Goal: Register for event/course

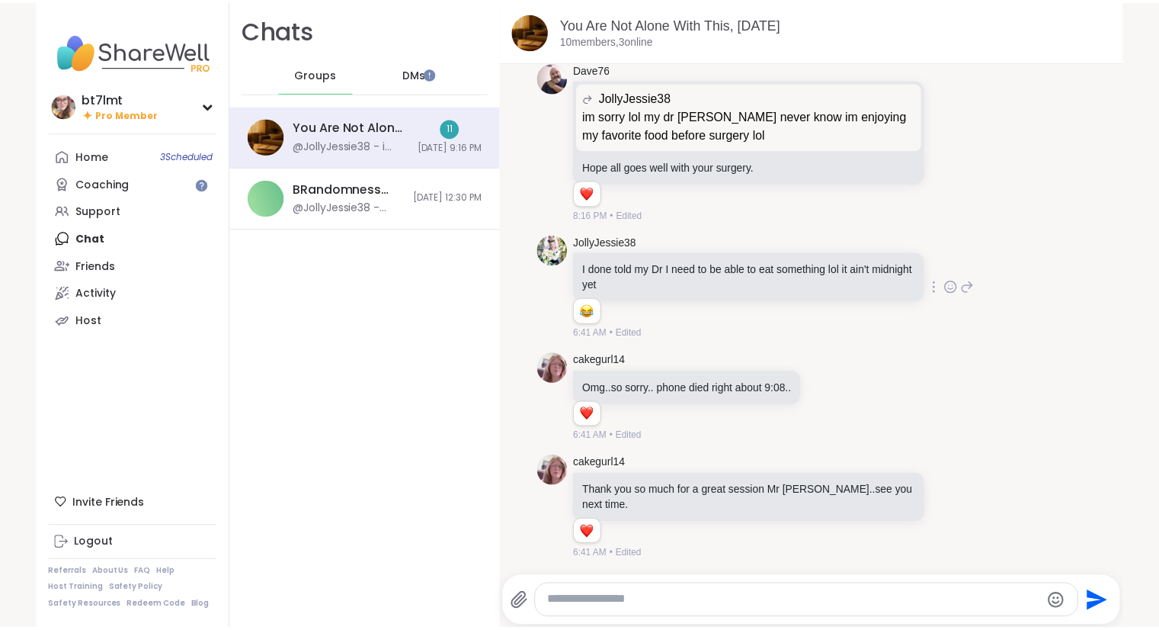
scroll to position [12422, 0]
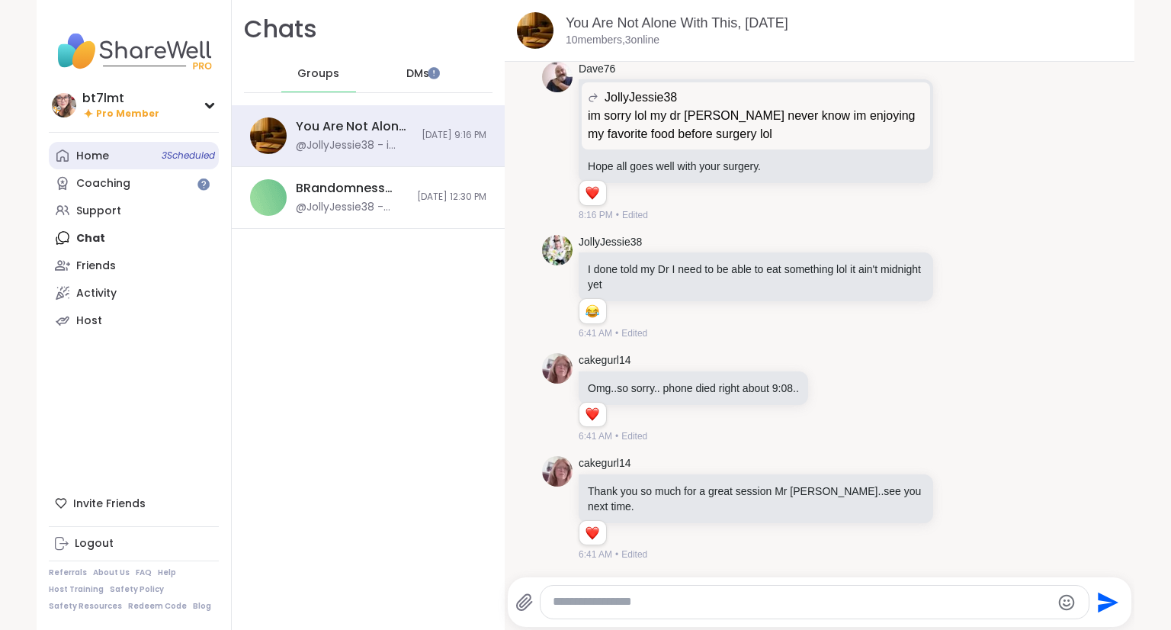
click at [82, 153] on div "Home 3 Scheduled" at bounding box center [92, 156] width 33 height 15
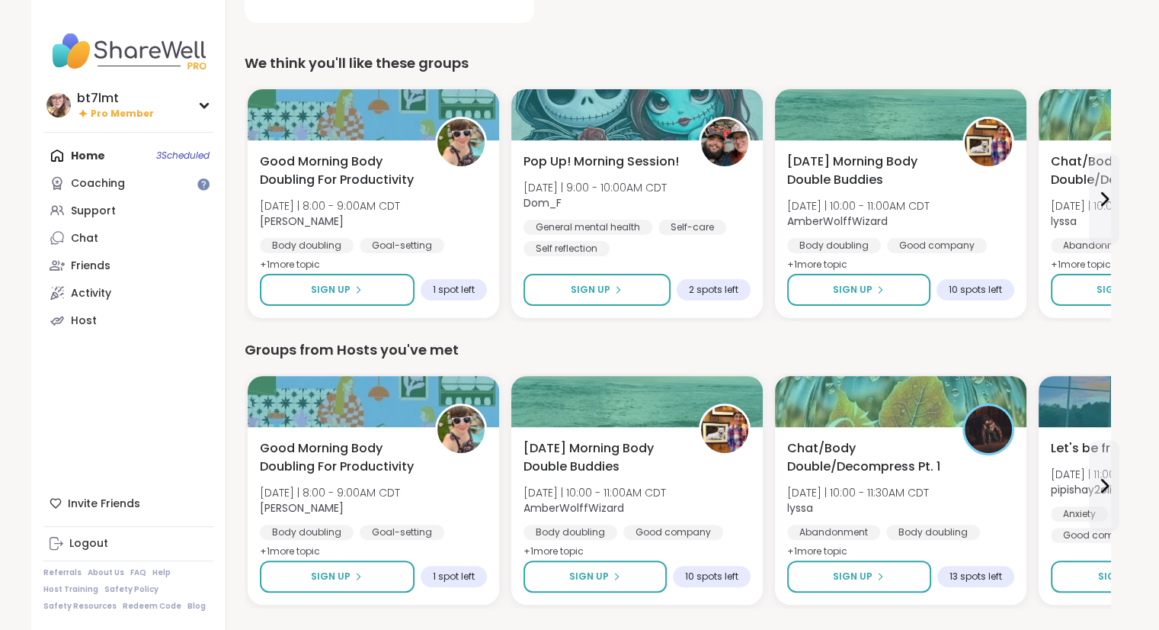
scroll to position [381, 0]
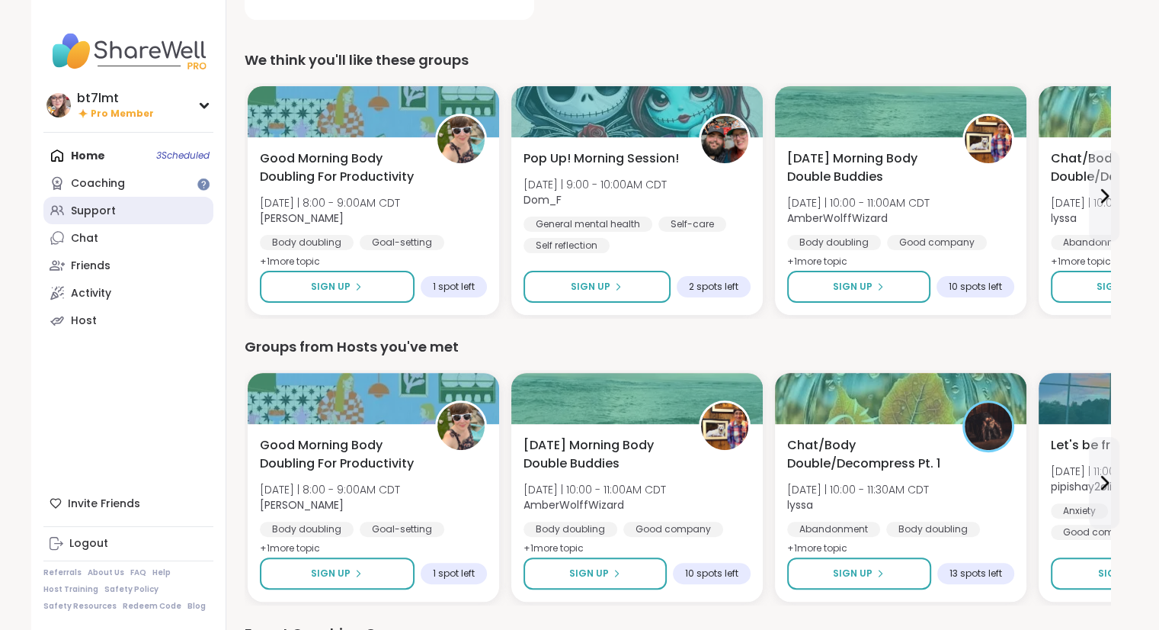
click at [116, 201] on link "Support" at bounding box center [128, 210] width 170 height 27
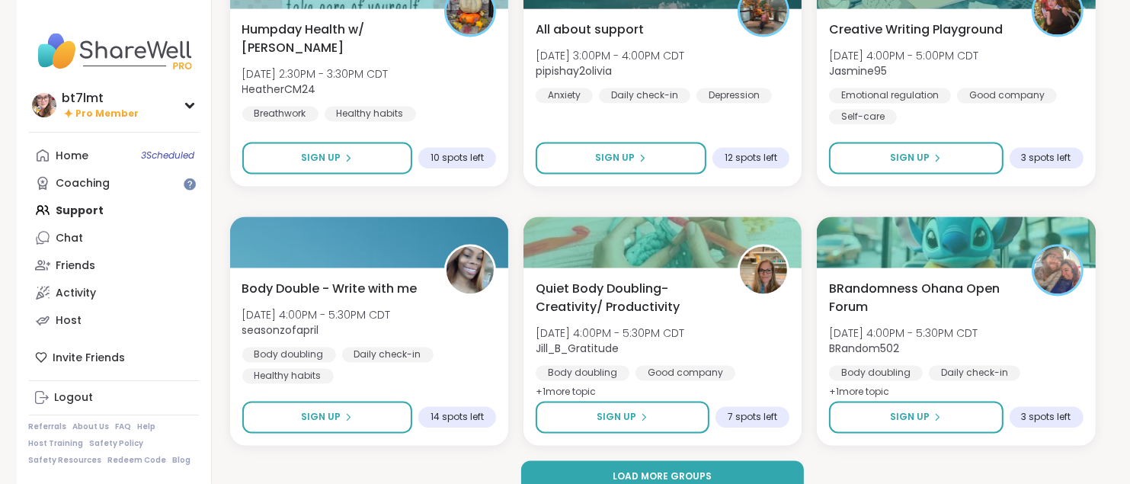
scroll to position [2873, 0]
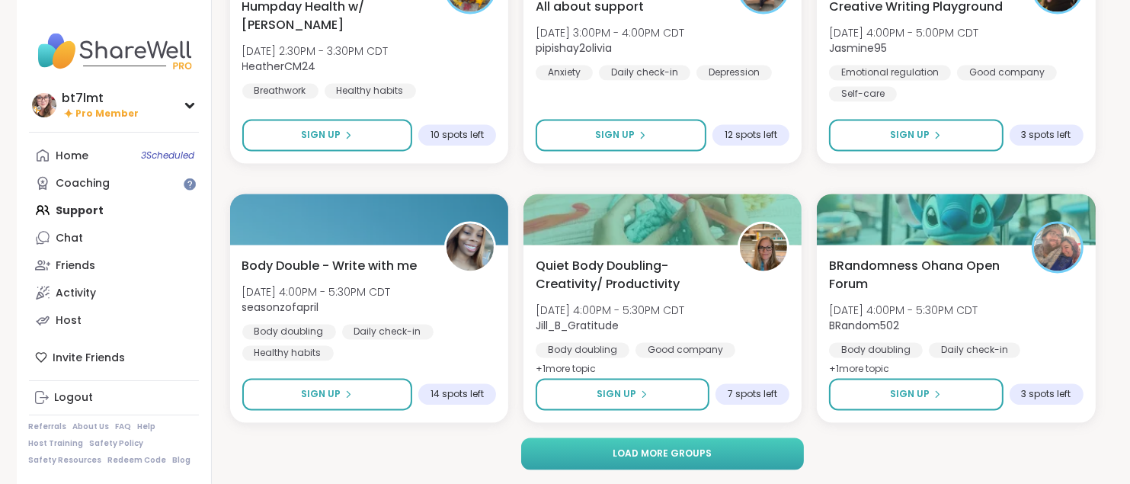
click at [715, 451] on button "Load more groups" at bounding box center [662, 453] width 283 height 32
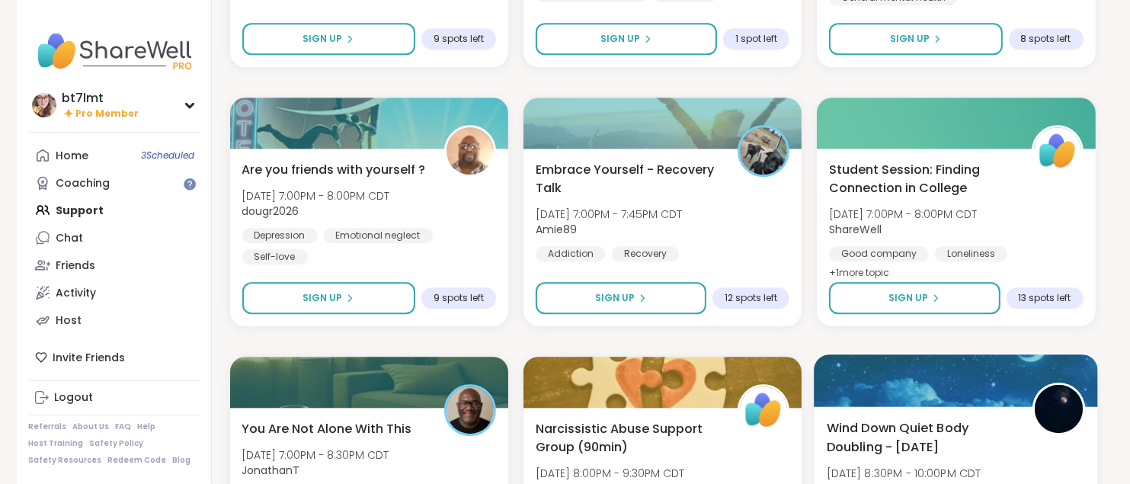
scroll to position [4168, 0]
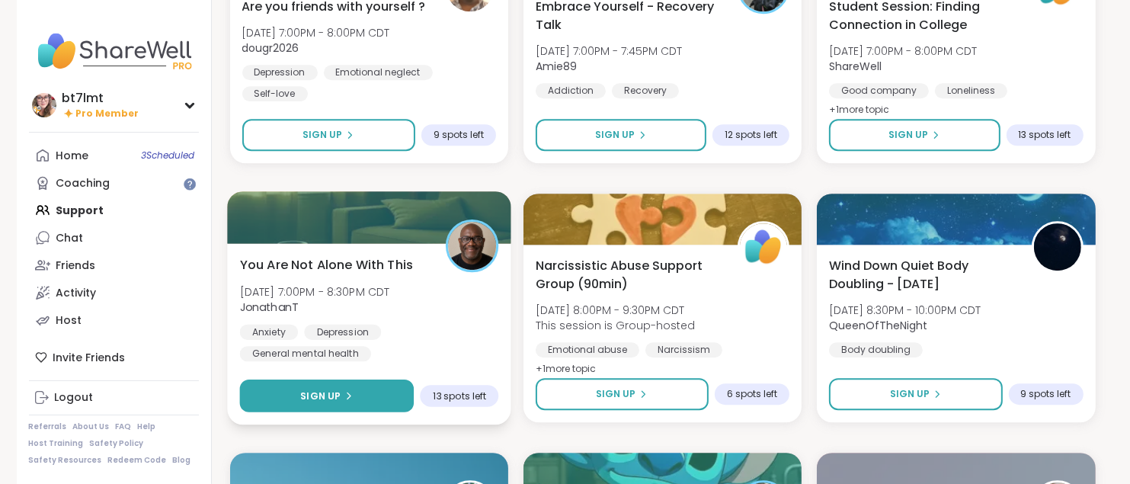
click at [277, 399] on button "Sign Up" at bounding box center [326, 396] width 175 height 33
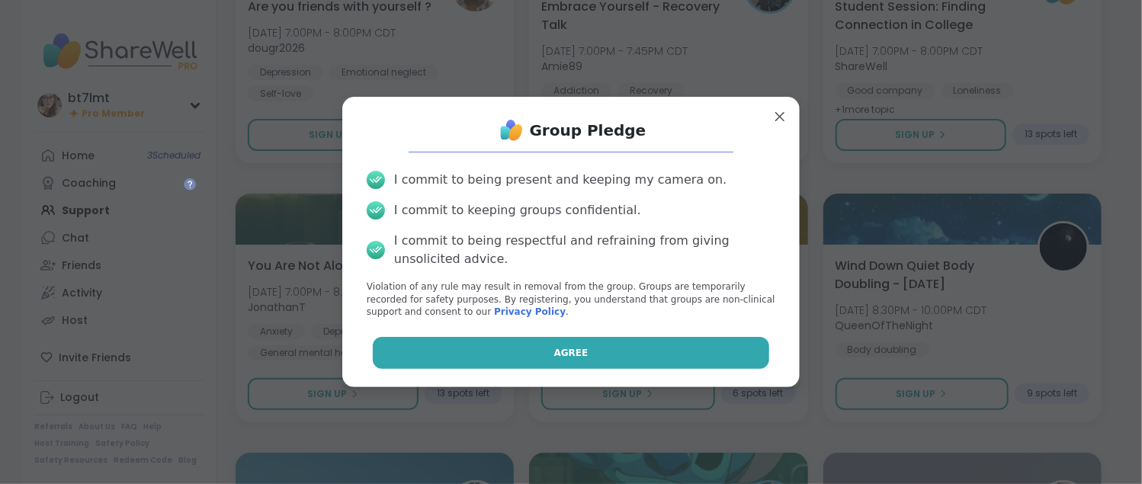
click at [531, 358] on button "Agree" at bounding box center [571, 353] width 397 height 32
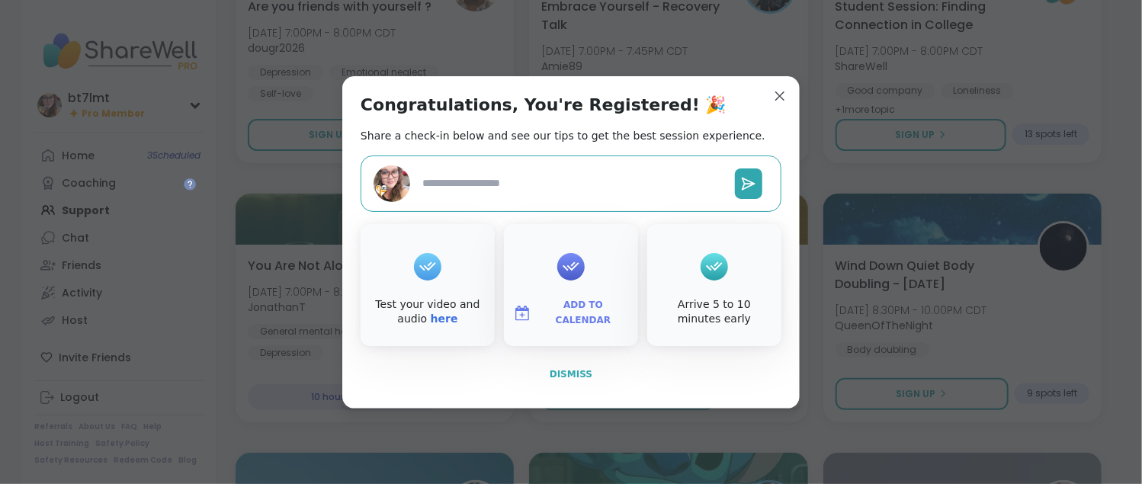
click at [570, 373] on span "Dismiss" at bounding box center [571, 374] width 43 height 11
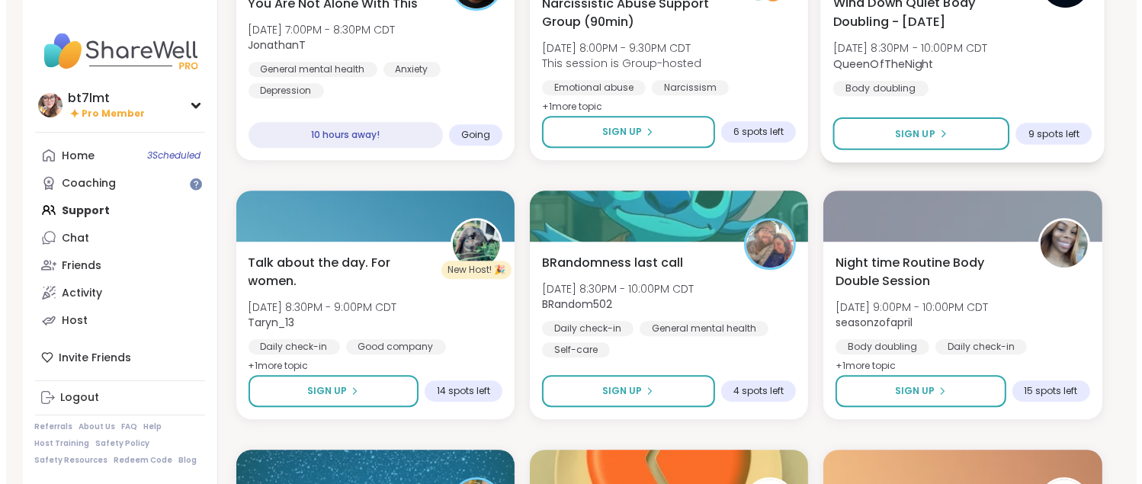
scroll to position [4473, 0]
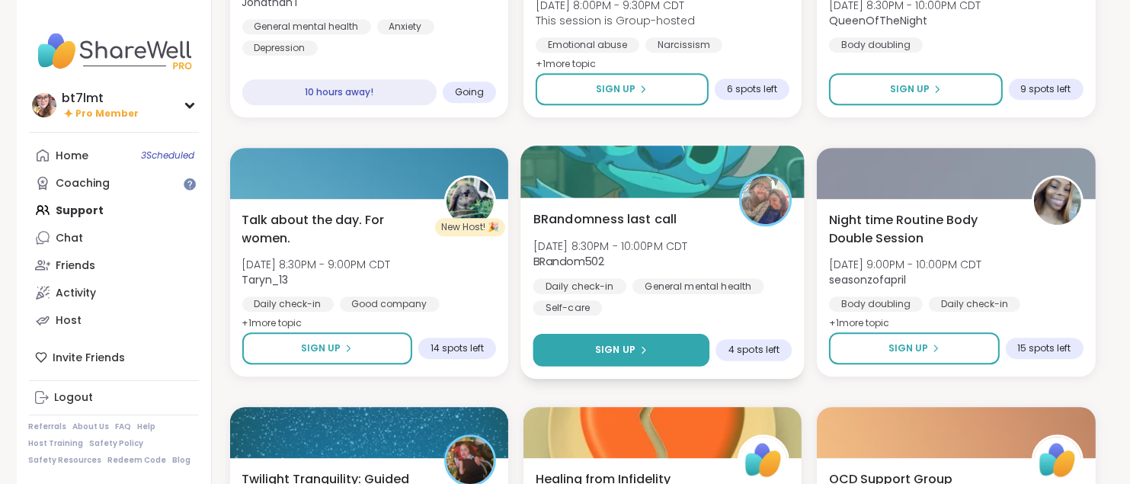
click at [677, 354] on button "Sign Up" at bounding box center [621, 350] width 177 height 33
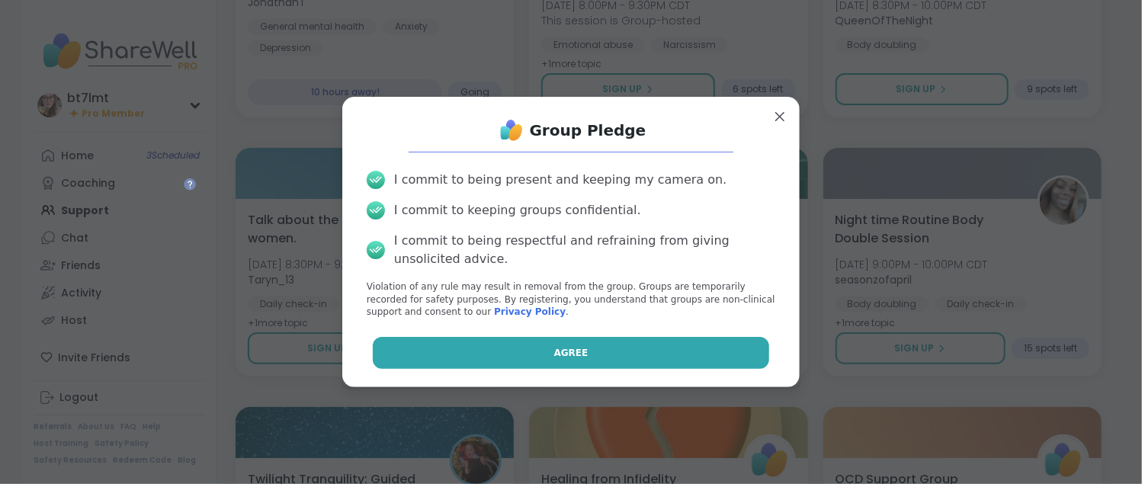
click at [679, 348] on button "Agree" at bounding box center [571, 353] width 397 height 32
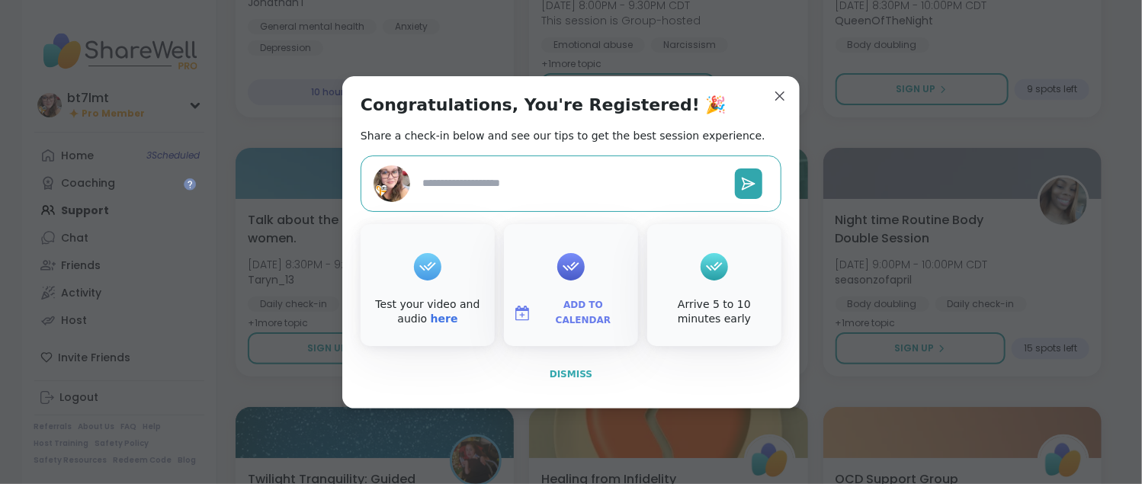
type textarea "*"
click at [556, 376] on span "Dismiss" at bounding box center [571, 374] width 43 height 11
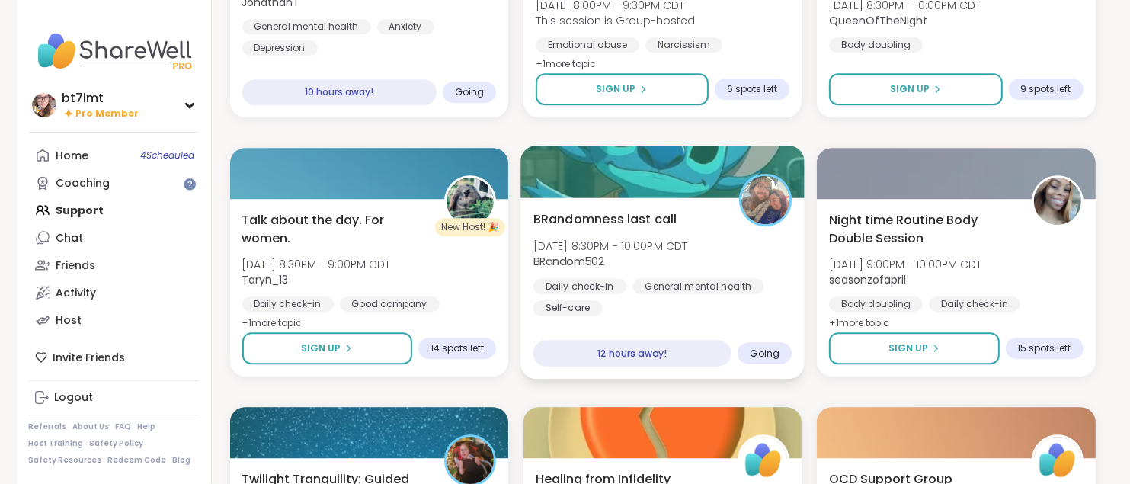
click at [732, 293] on div "General mental health" at bounding box center [698, 285] width 131 height 15
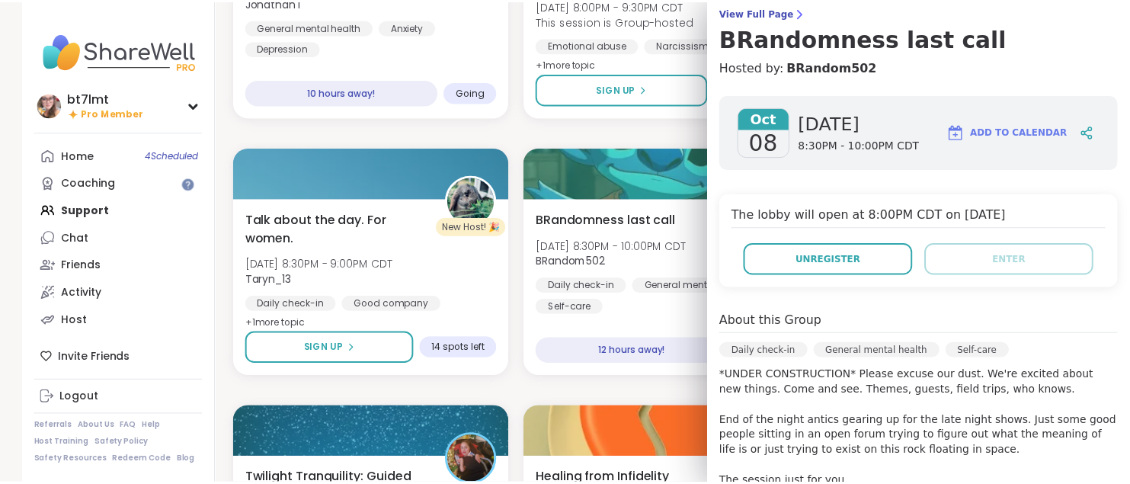
scroll to position [76, 0]
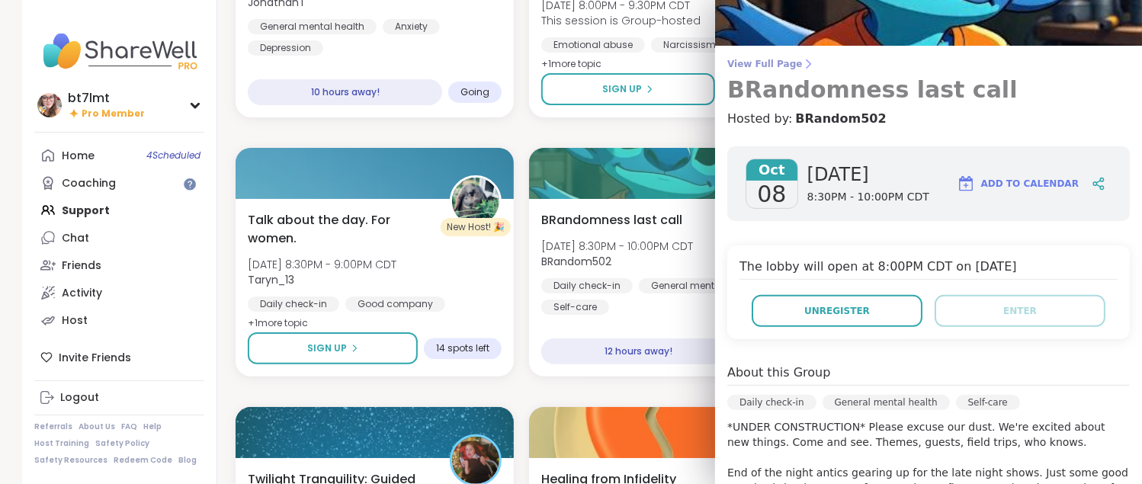
click at [757, 65] on span "View Full Page" at bounding box center [928, 64] width 402 height 12
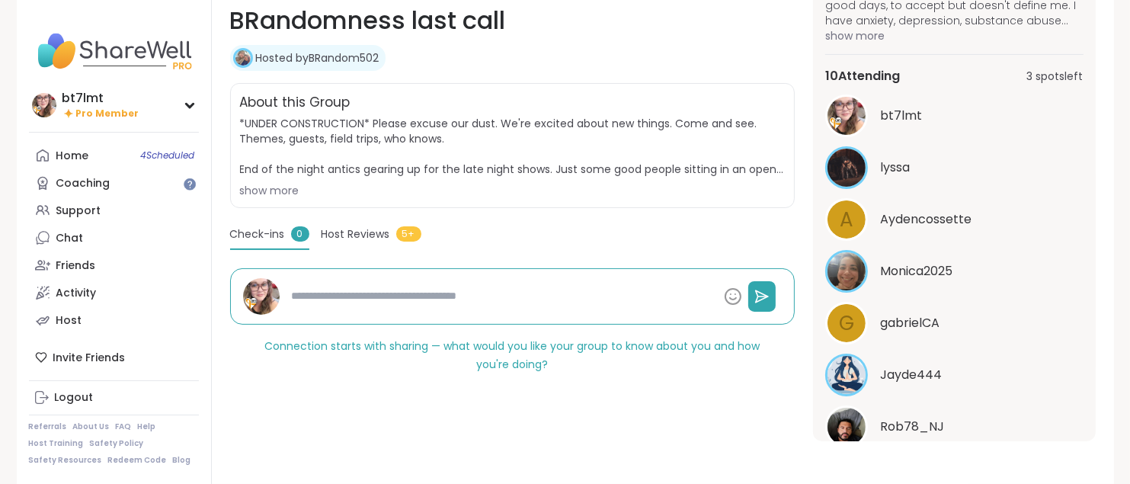
scroll to position [180, 0]
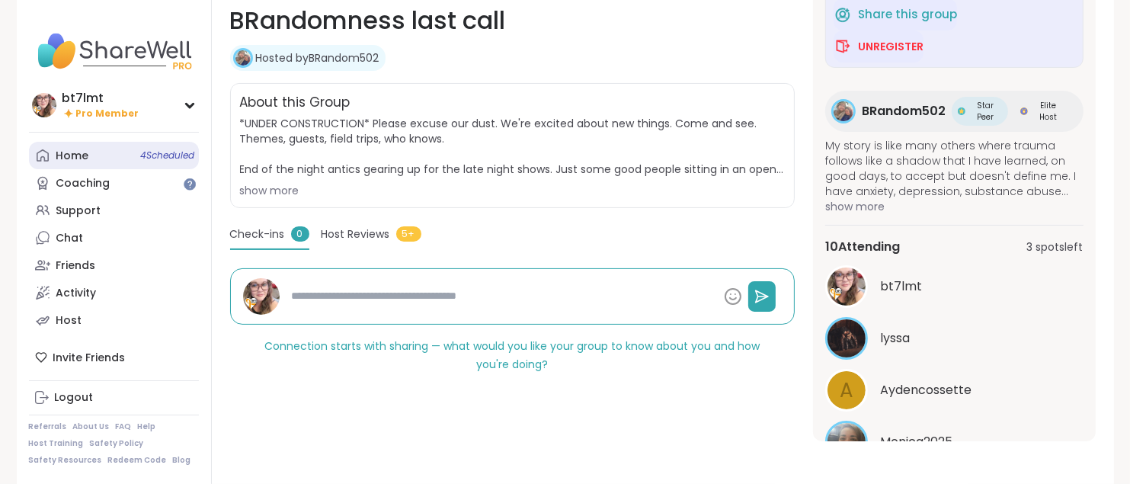
click at [98, 150] on link "Home 4 Scheduled" at bounding box center [114, 155] width 170 height 27
type textarea "*"
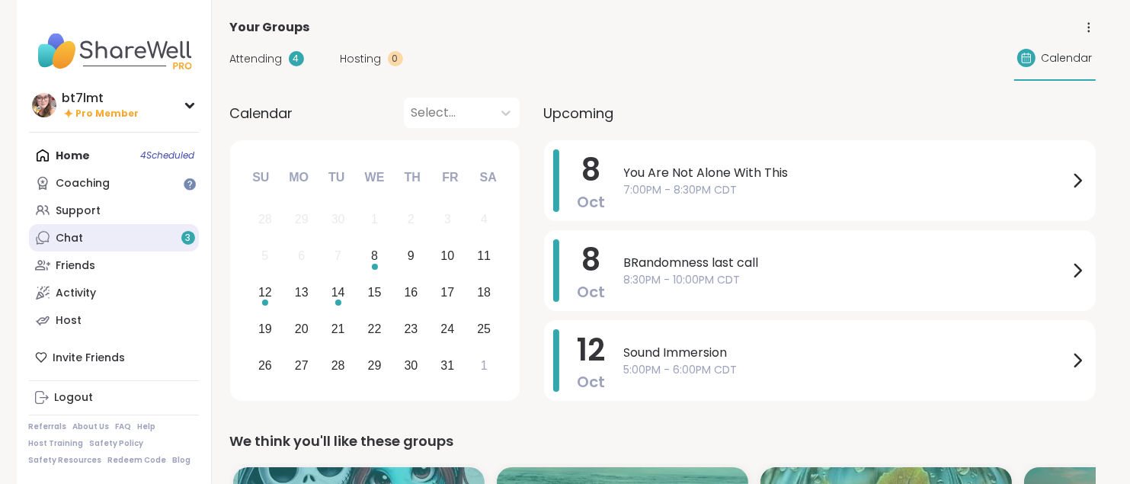
click at [59, 245] on link "Chat 3" at bounding box center [114, 237] width 170 height 27
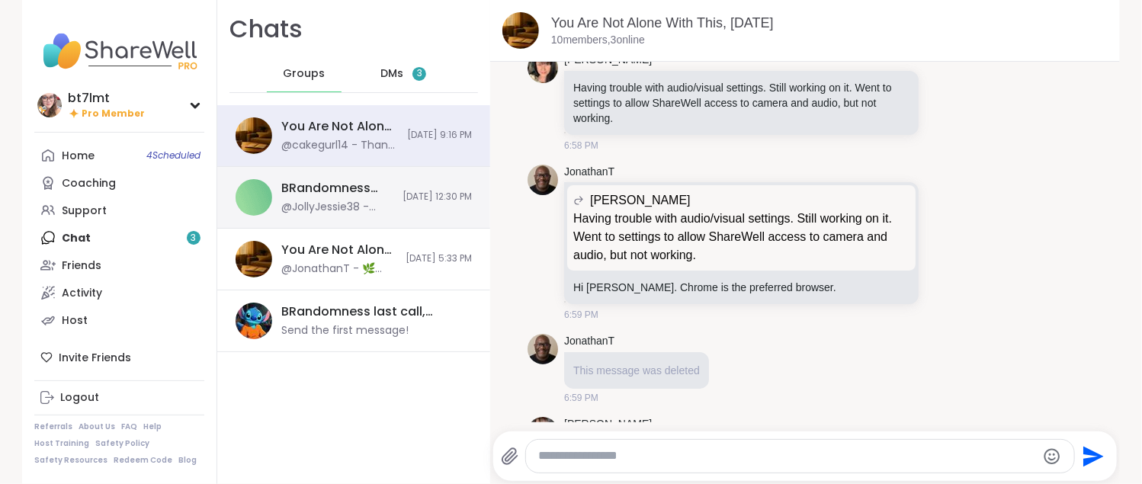
scroll to position [13223, 0]
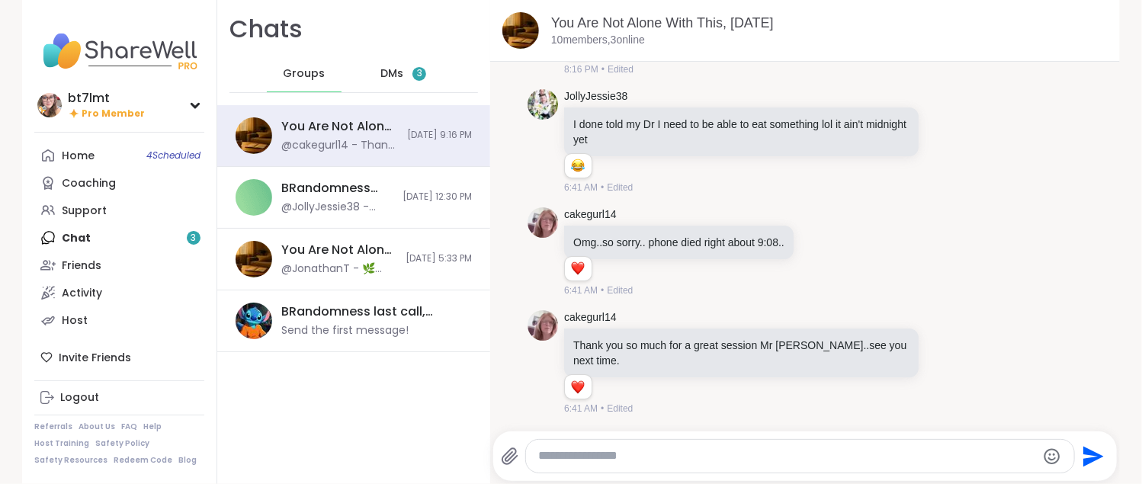
click at [382, 71] on span "DMs" at bounding box center [391, 73] width 23 height 15
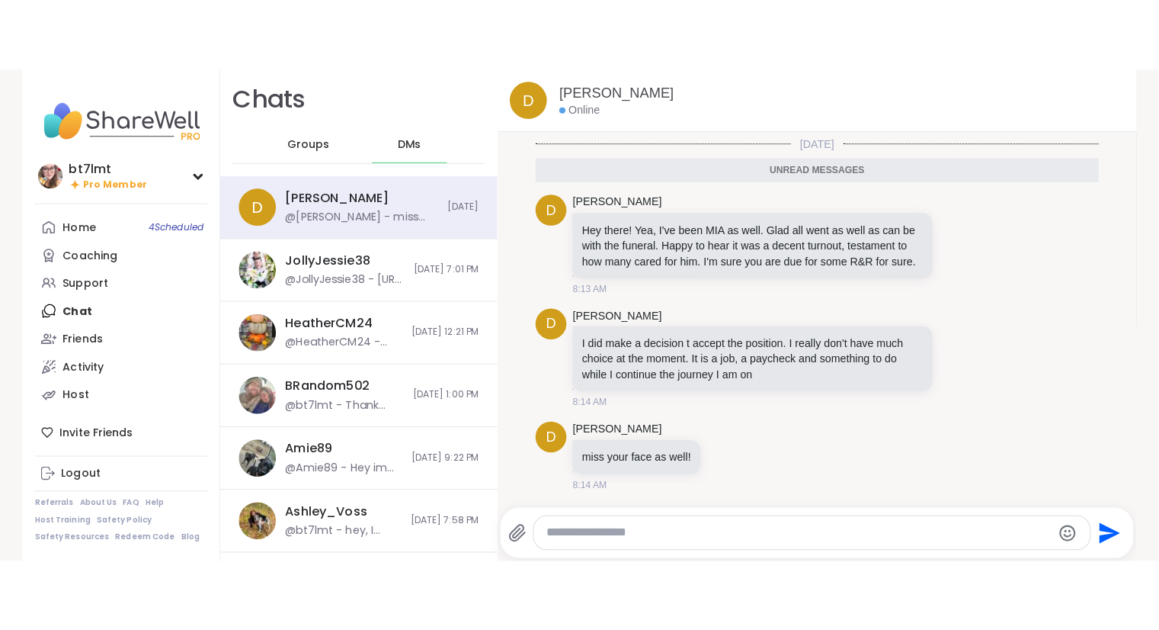
scroll to position [13109, 0]
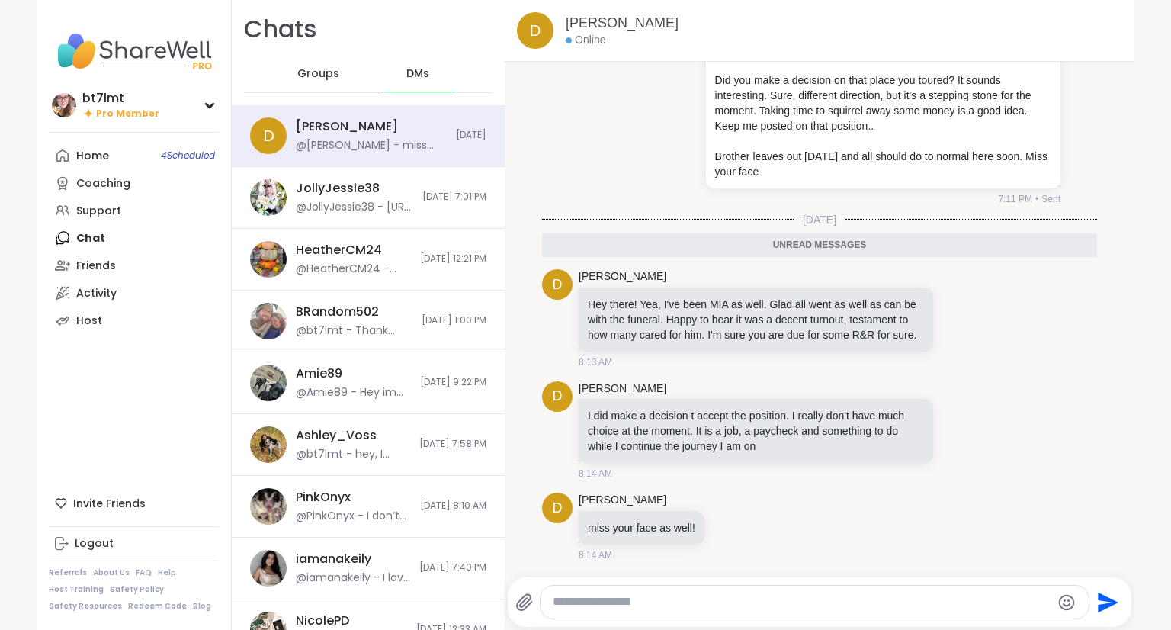
drag, startPoint x: 352, startPoint y: 127, endPoint x: 341, endPoint y: 72, distance: 56.7
click at [348, 69] on div "Groups DMs" at bounding box center [368, 74] width 248 height 37
click at [121, 151] on link "Home 4 Scheduled" at bounding box center [134, 155] width 170 height 27
